Goal: Obtain resource: Download file/media

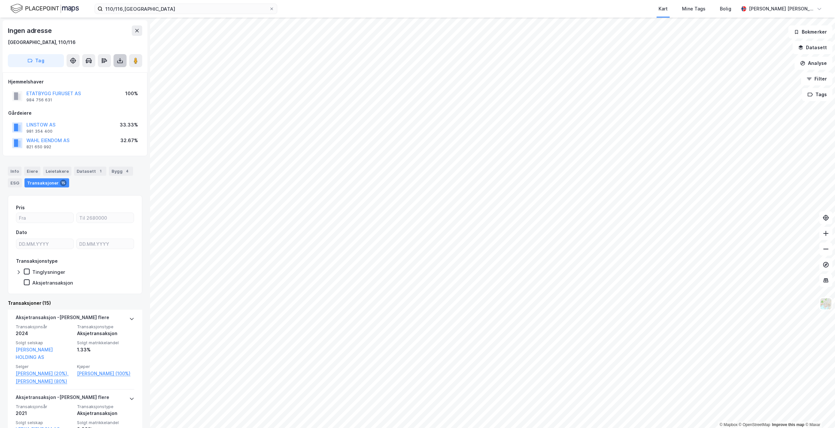
click at [121, 61] on icon at bounding box center [120, 60] width 7 height 7
click at [98, 84] on div "Last ned matrikkelrapport" at bounding box center [96, 84] width 54 height 5
